Goal: Information Seeking & Learning: Find specific fact

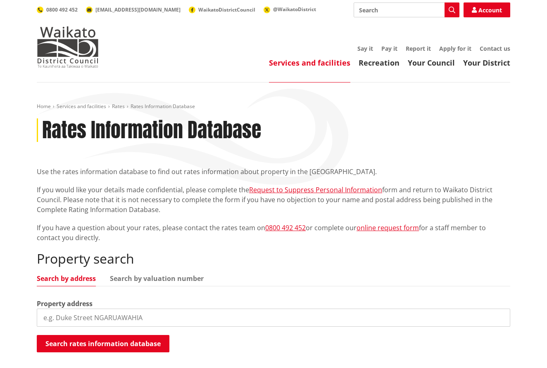
click at [79, 311] on input "search" at bounding box center [273, 318] width 473 height 18
type input "5"
type input "[STREET_ADDRESS][PERSON_NAME]"
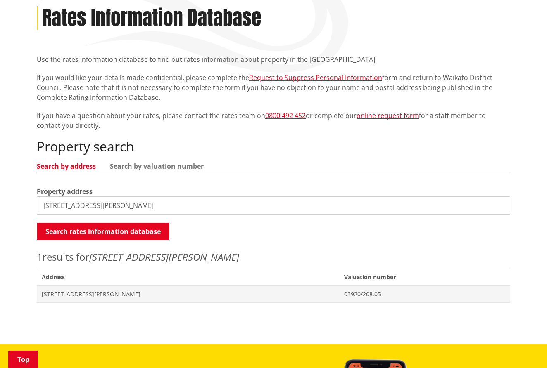
scroll to position [119, 0]
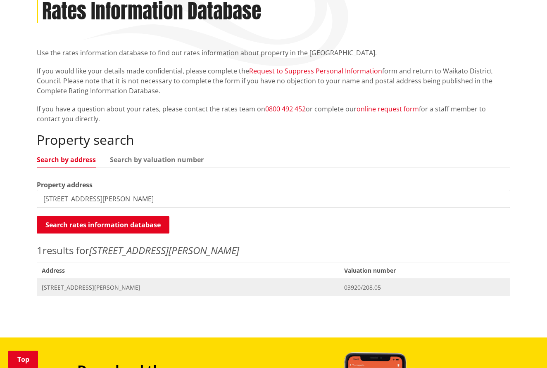
click at [75, 287] on span "14 Elizabeth Street TUAKAU" at bounding box center [188, 288] width 292 height 8
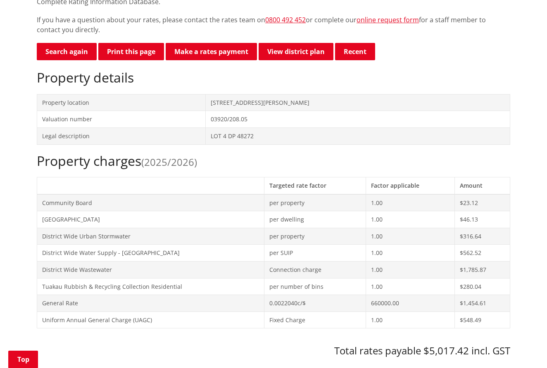
scroll to position [208, 0]
click at [294, 47] on link "View district plan" at bounding box center [295, 51] width 75 height 17
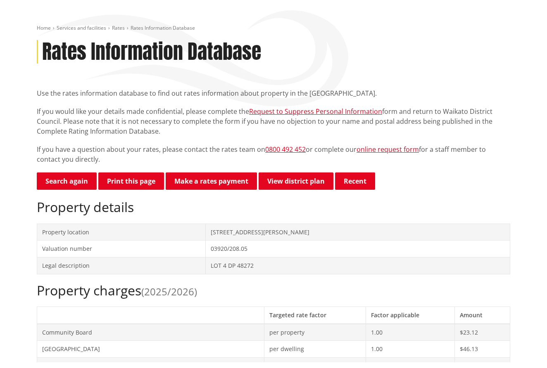
scroll to position [88, 0]
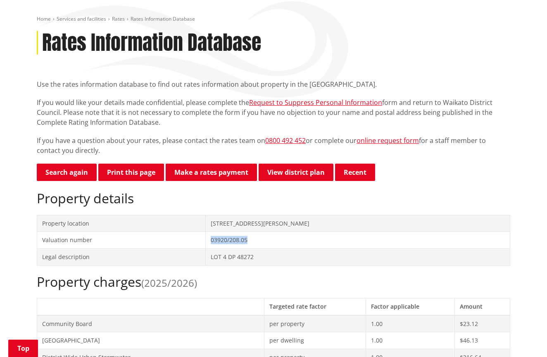
drag, startPoint x: 277, startPoint y: 239, endPoint x: 235, endPoint y: 240, distance: 42.5
click at [235, 240] on td "03920/208.05" at bounding box center [357, 240] width 304 height 17
copy td "03920/208.05"
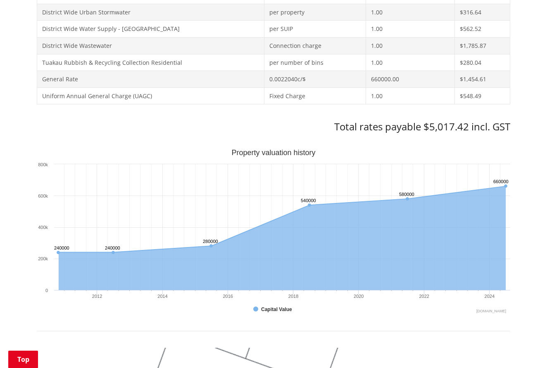
scroll to position [430, 0]
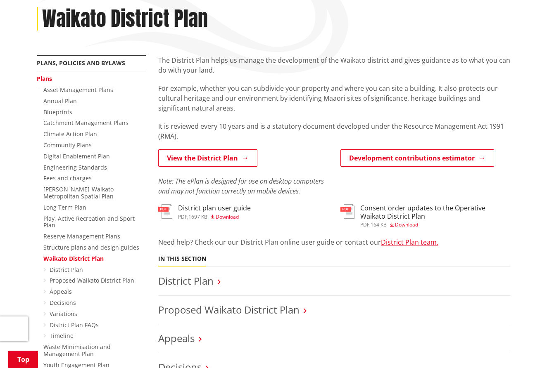
scroll to position [123, 0]
